Goal: Task Accomplishment & Management: Manage account settings

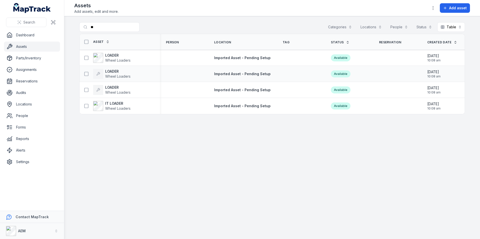
click at [103, 68] on div "LOADER Wheel Loaders" at bounding box center [120, 74] width 80 height 14
click at [108, 68] on div "LOADER Wheel Loaders" at bounding box center [120, 74] width 80 height 14
click at [115, 71] on strong "LOADER" at bounding box center [117, 71] width 25 height 5
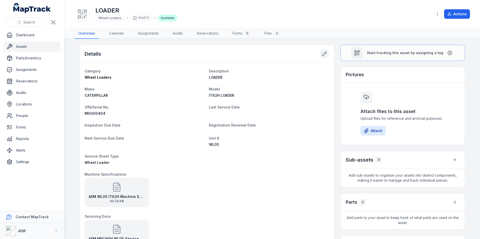
click at [319, 53] on button at bounding box center [324, 54] width 10 height 10
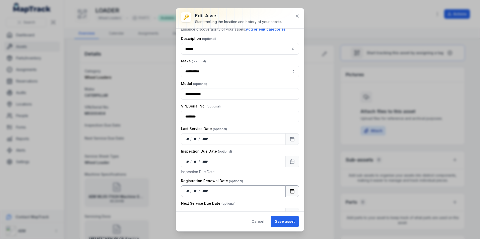
scroll to position [75, 0]
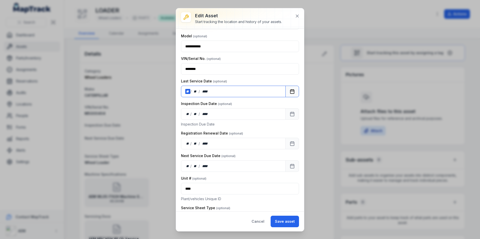
click at [185, 90] on div "** / ** / ****" at bounding box center [233, 92] width 105 height 12
click at [273, 226] on button "Save asset" at bounding box center [284, 222] width 28 height 12
